Goal: Information Seeking & Learning: Find specific fact

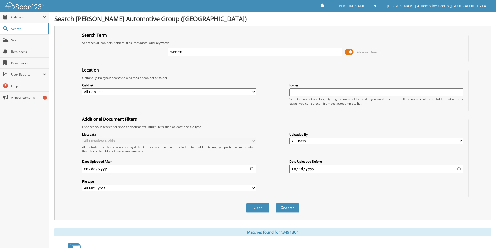
drag, startPoint x: 172, startPoint y: 52, endPoint x: 141, endPoint y: 49, distance: 31.1
click at [141, 49] on div "349130 Advanced Search" at bounding box center [272, 52] width 386 height 14
type input "GM156112"
click at [276, 203] on button "Search" at bounding box center [287, 208] width 23 height 10
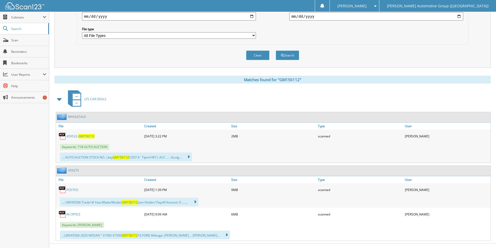
scroll to position [161, 0]
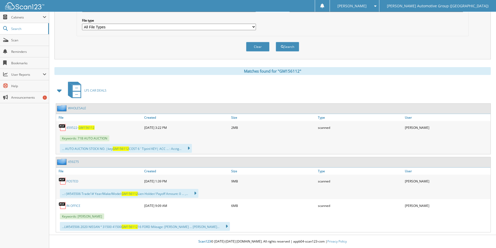
click at [71, 128] on link "459522- GM156112" at bounding box center [80, 127] width 28 height 4
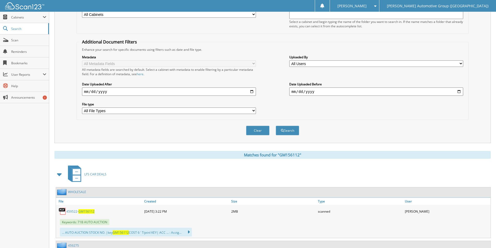
scroll to position [0, 0]
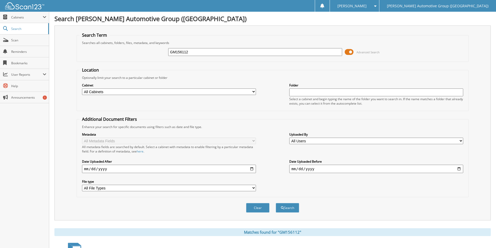
drag, startPoint x: 204, startPoint y: 52, endPoint x: 119, endPoint y: 53, distance: 85.1
click at [122, 54] on div "GM156112 Advanced Search" at bounding box center [272, 52] width 386 height 14
type input "HN316122"
click at [285, 208] on button "Search" at bounding box center [287, 208] width 23 height 10
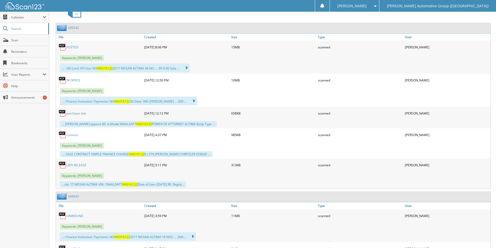
scroll to position [216, 0]
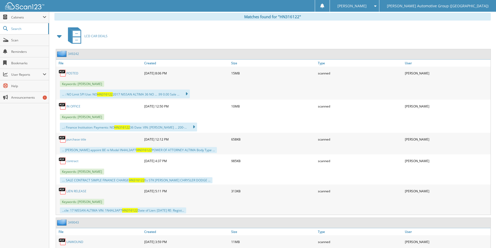
click at [74, 52] on link "349242" at bounding box center [73, 54] width 11 height 4
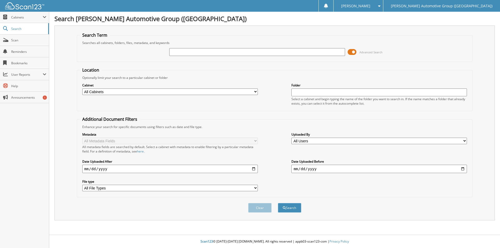
click at [237, 52] on input "text" at bounding box center [256, 52] width 175 height 8
type input "KD373087"
click at [278, 203] on button "Search" at bounding box center [289, 208] width 23 height 10
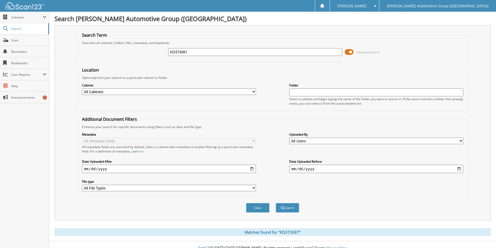
drag, startPoint x: 187, startPoint y: 50, endPoint x: 149, endPoint y: 51, distance: 38.8
click at [149, 51] on div "KD373087 Advanced Search" at bounding box center [272, 52] width 386 height 14
type input "KEC31897"
click at [276, 203] on button "Search" at bounding box center [287, 208] width 23 height 10
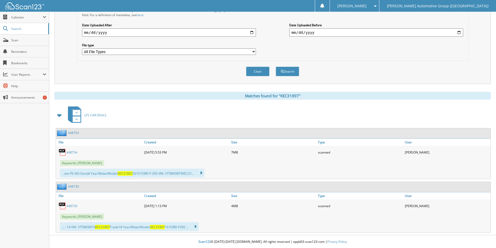
scroll to position [137, 0]
